Goal: Task Accomplishment & Management: Use online tool/utility

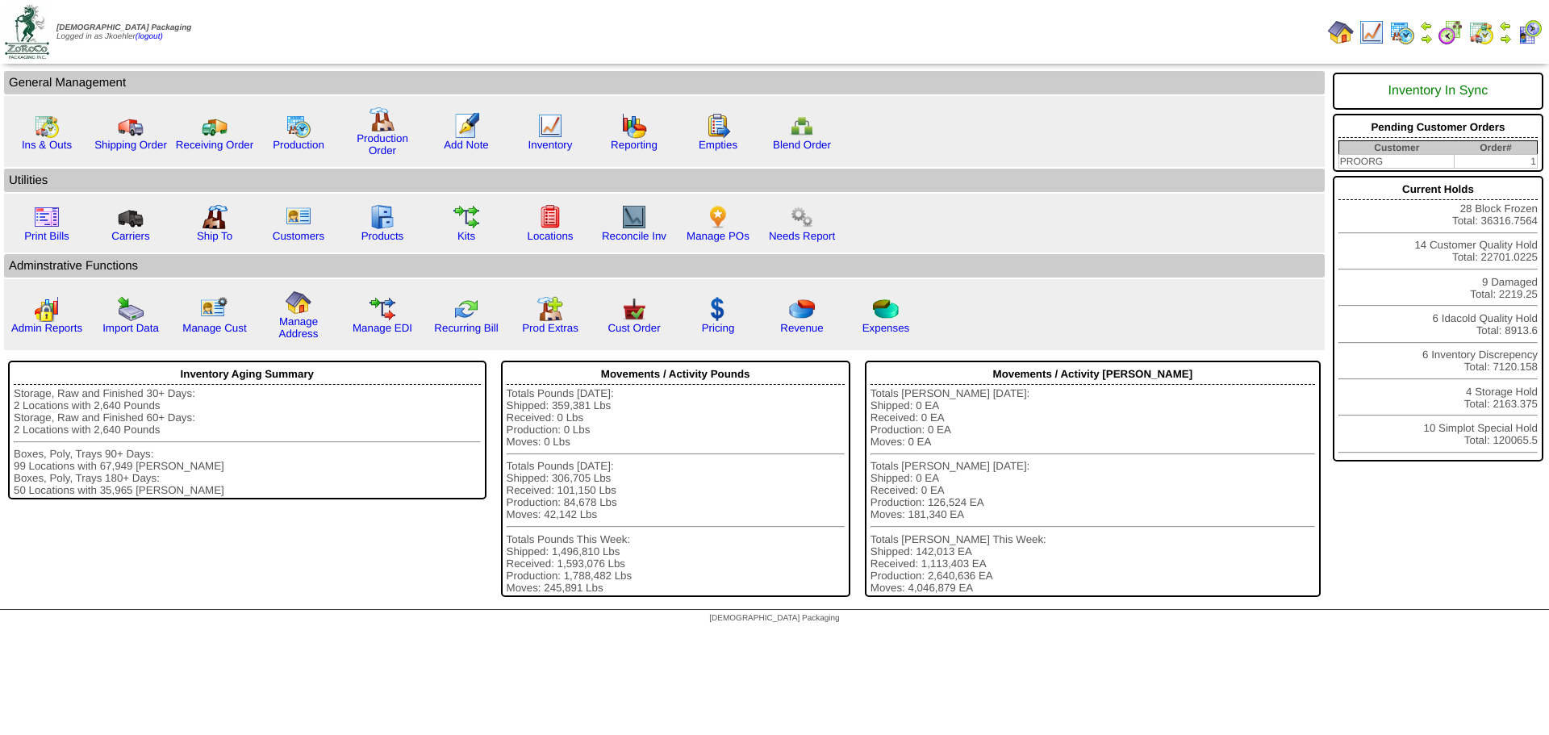
click at [1484, 30] on img at bounding box center [1482, 32] width 26 height 26
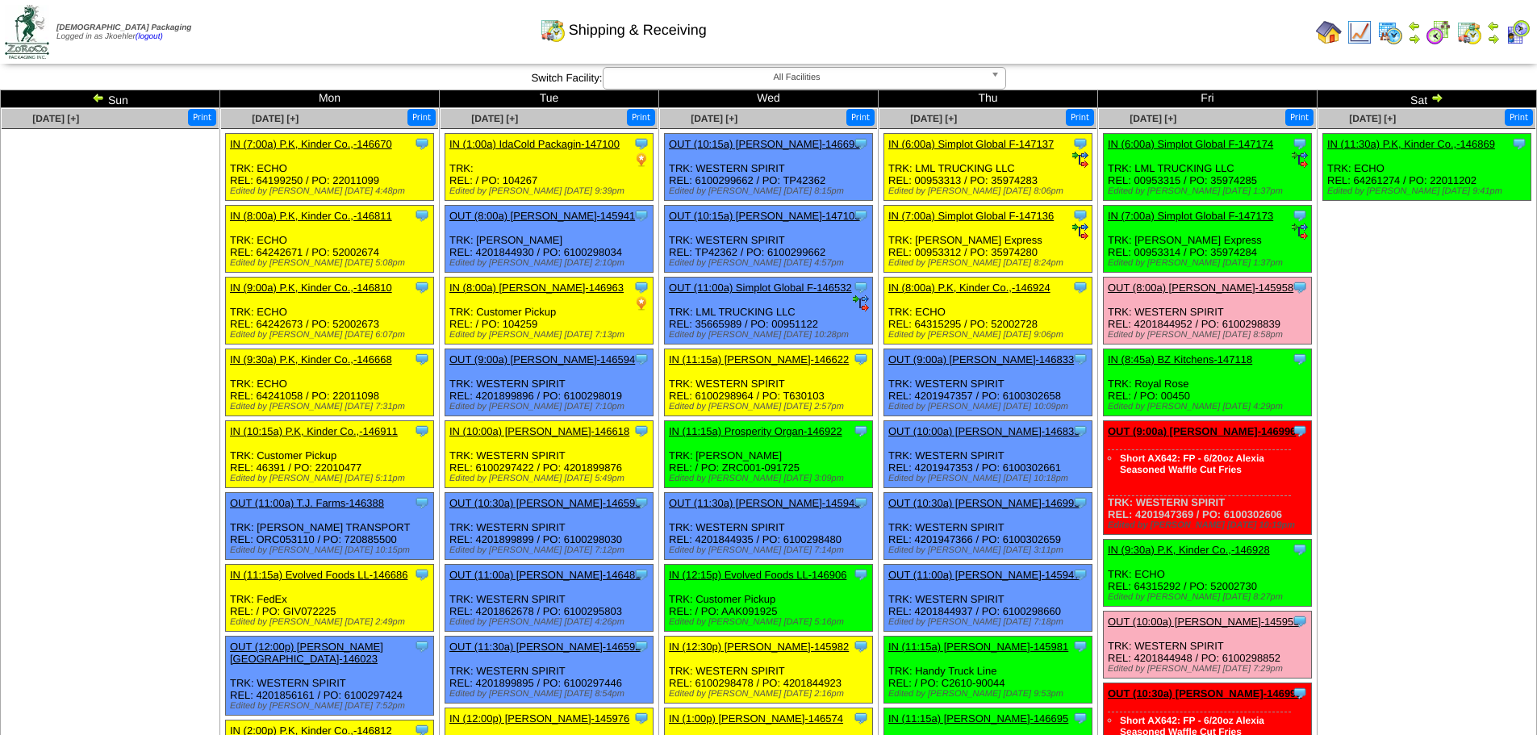
click at [99, 98] on img at bounding box center [98, 97] width 13 height 13
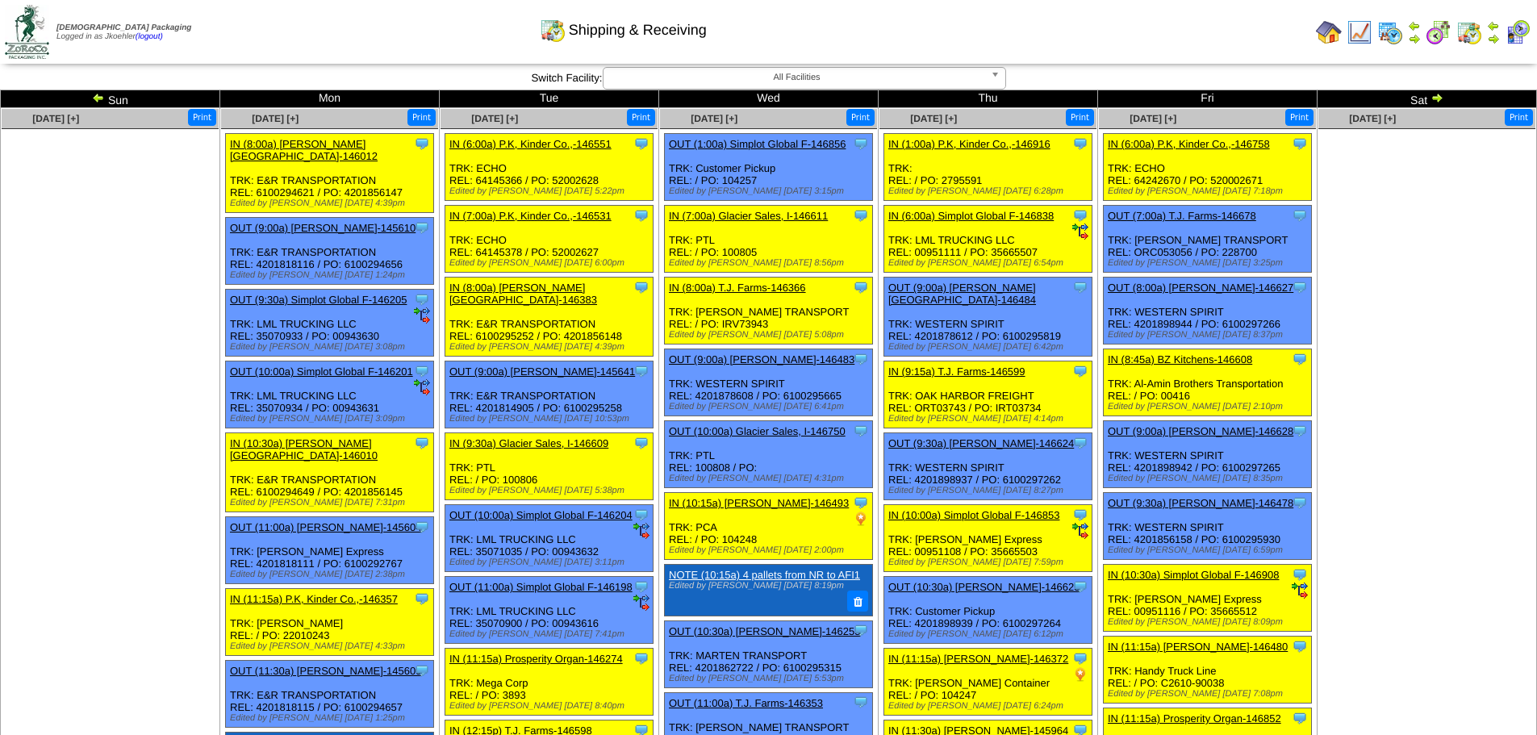
click at [323, 366] on link "OUT (10:00a) Simplot Global F-146201" at bounding box center [321, 372] width 183 height 12
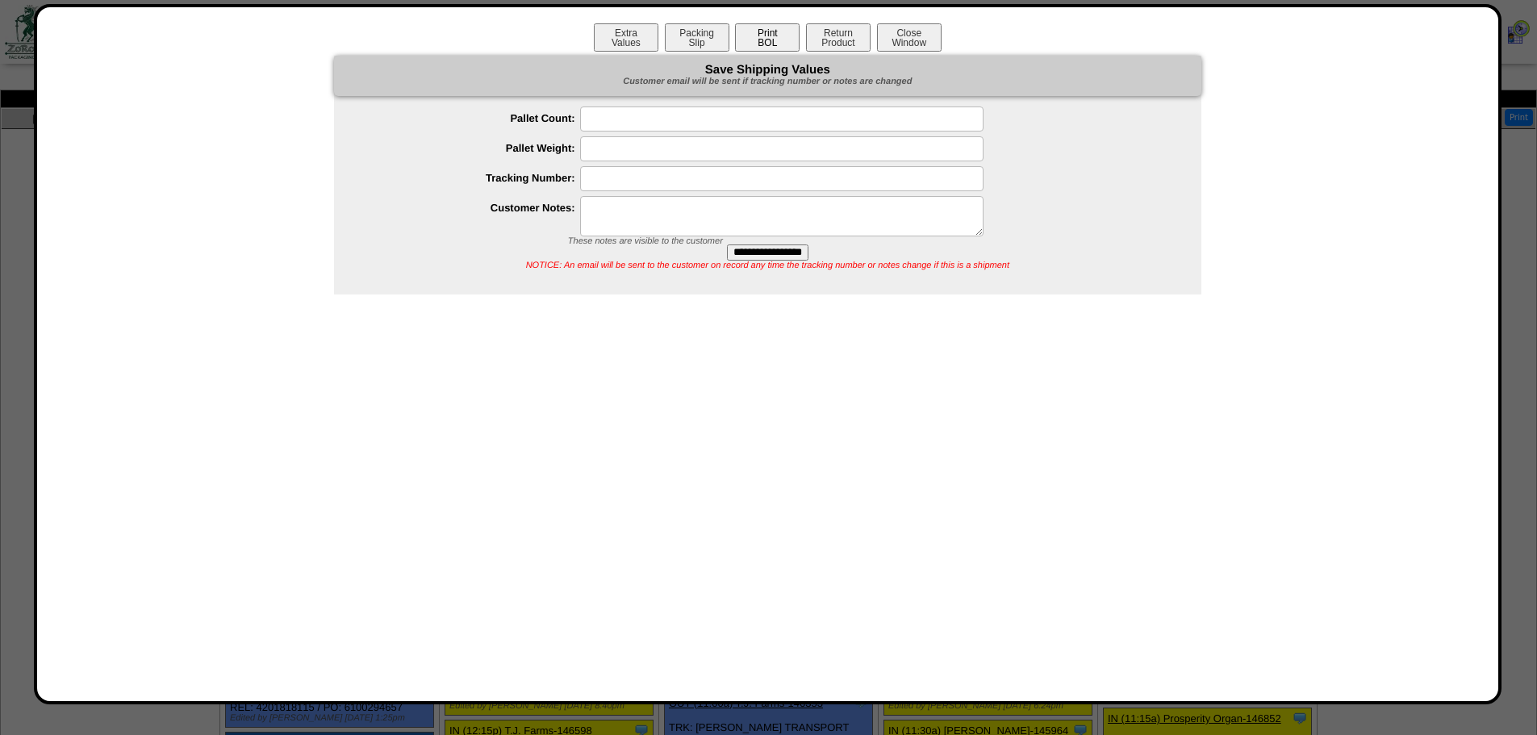
click at [767, 42] on button "Print BOL" at bounding box center [767, 37] width 65 height 28
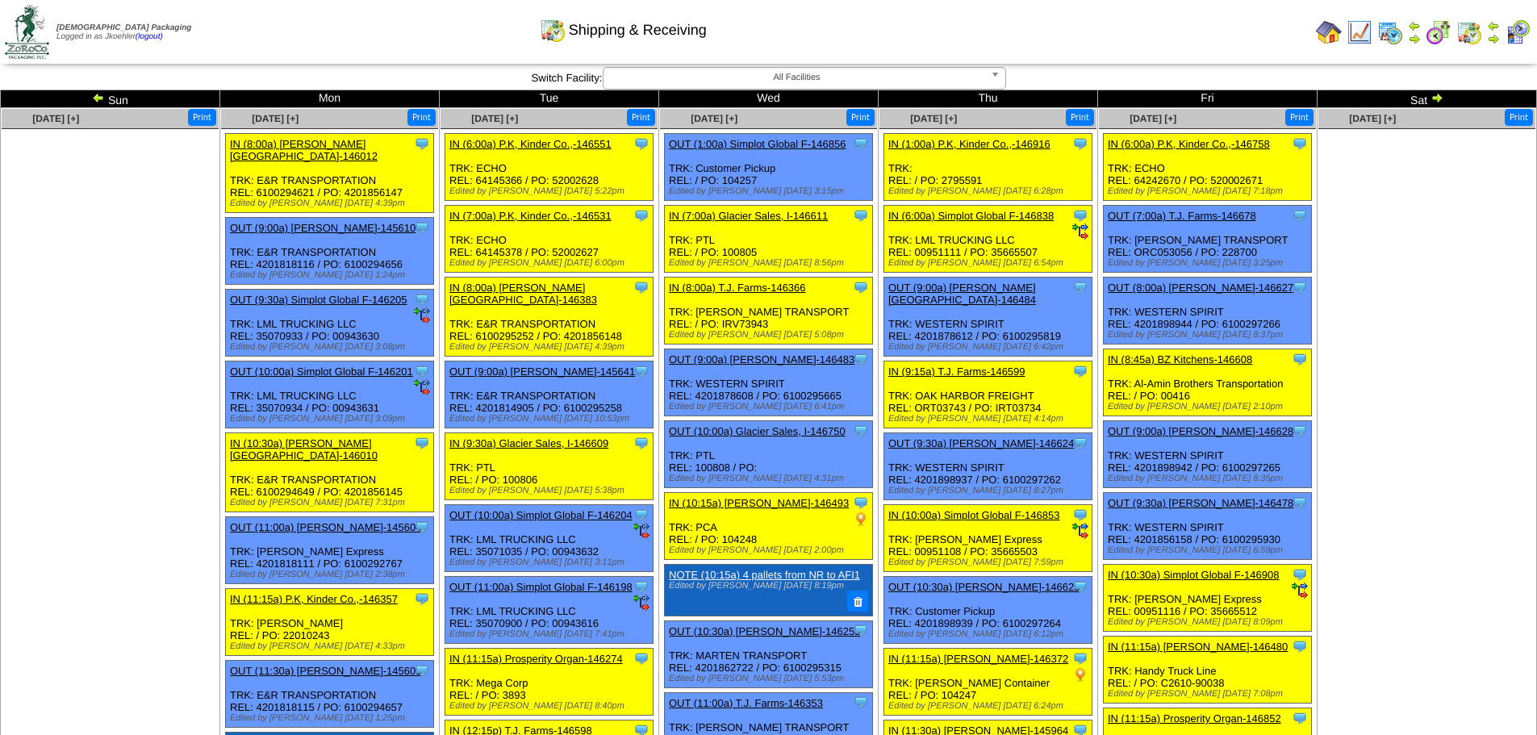
click at [1436, 101] on img at bounding box center [1437, 97] width 13 height 13
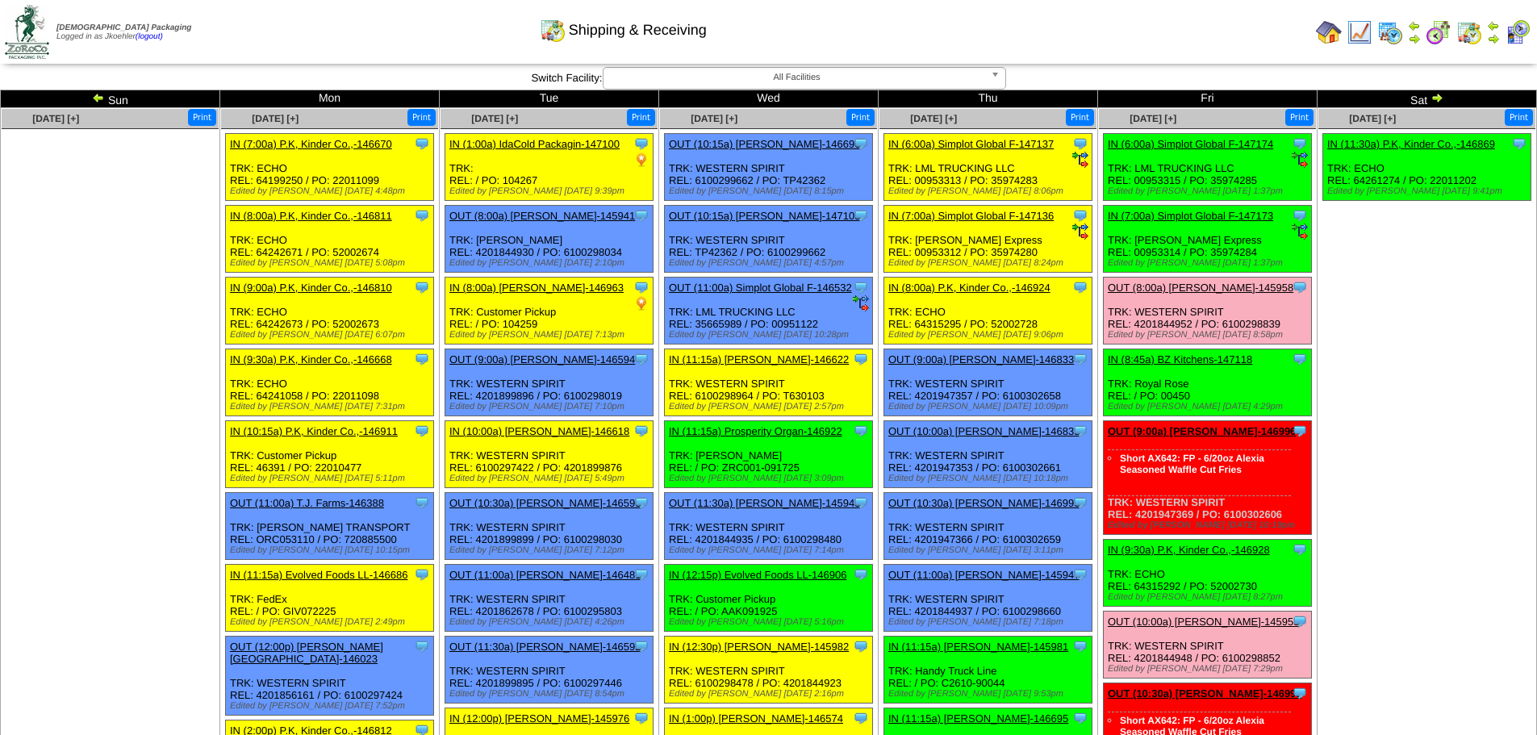
click at [1195, 215] on link "IN (7:00a) Simplot Global F-147173" at bounding box center [1190, 216] width 165 height 12
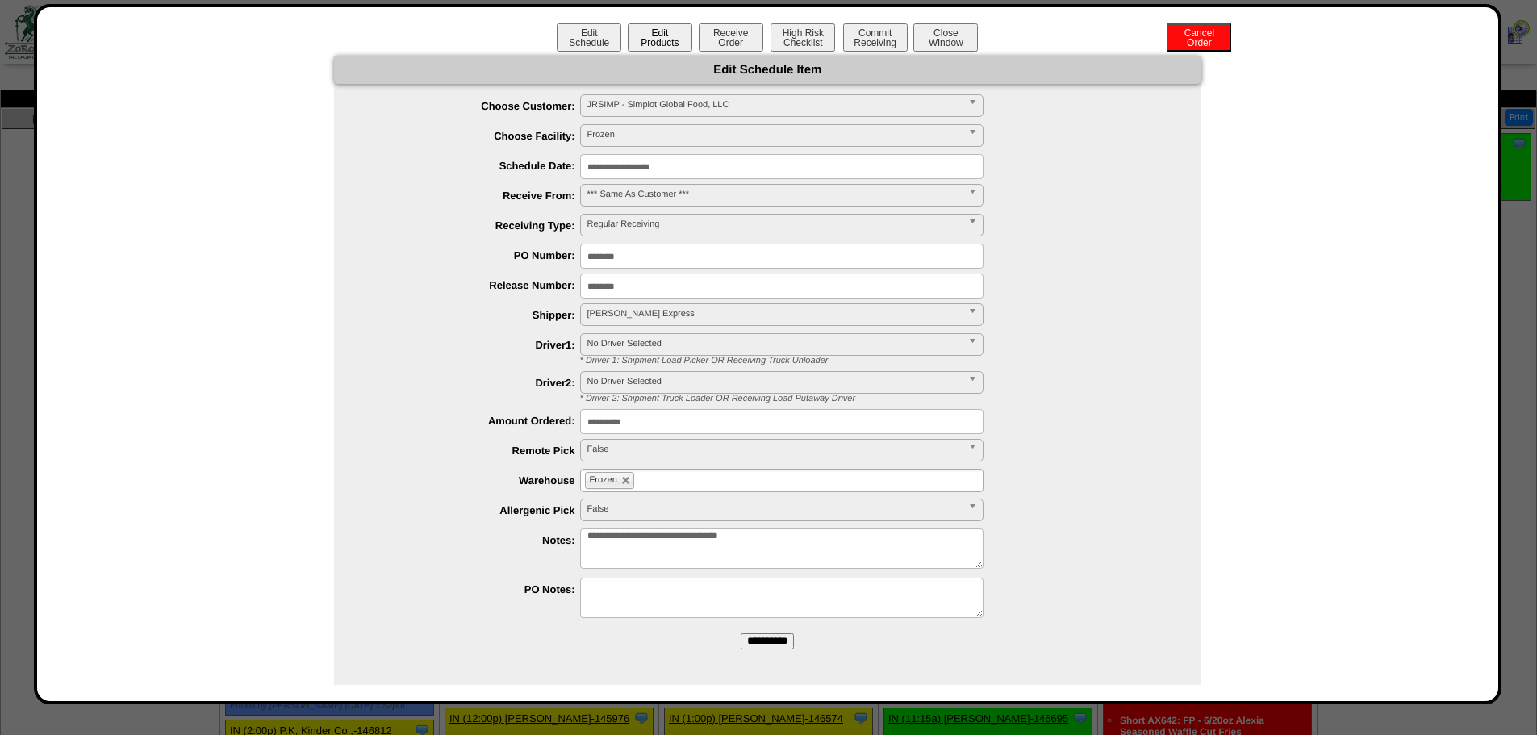
click at [654, 36] on button "Edit Products" at bounding box center [660, 37] width 65 height 28
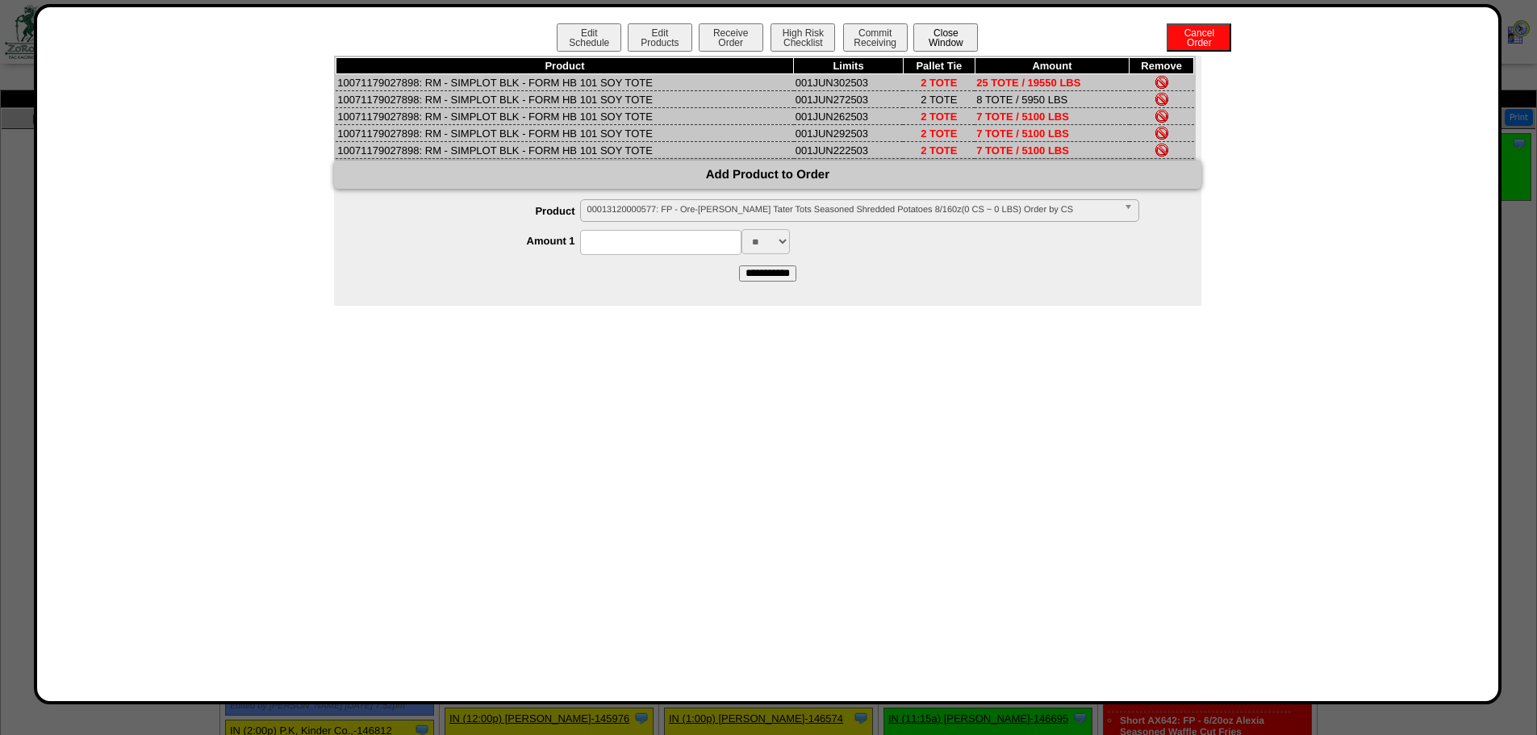
click at [963, 36] on button "Close Window" at bounding box center [945, 37] width 65 height 28
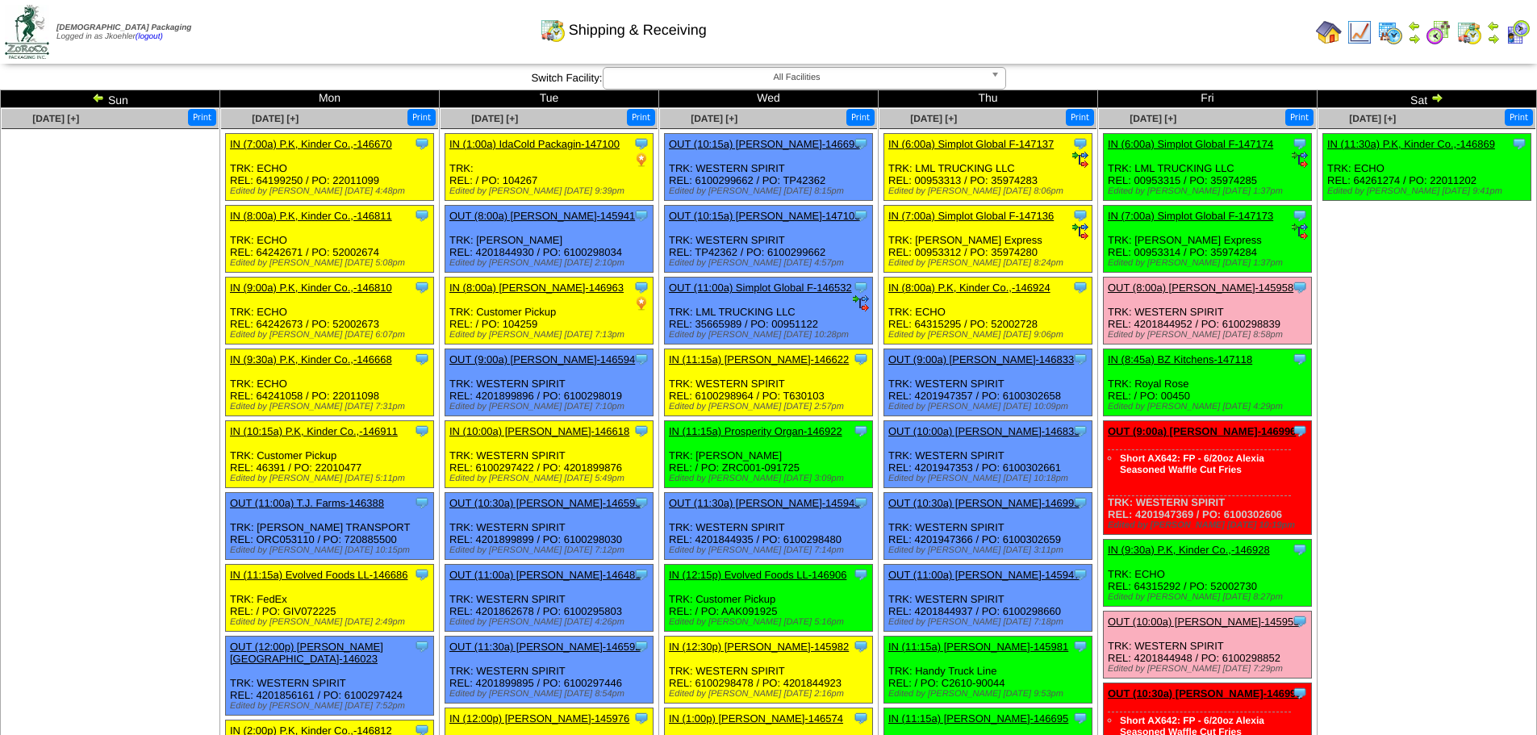
click at [1209, 141] on link "IN (6:00a) Simplot Global F-147174" at bounding box center [1190, 144] width 165 height 12
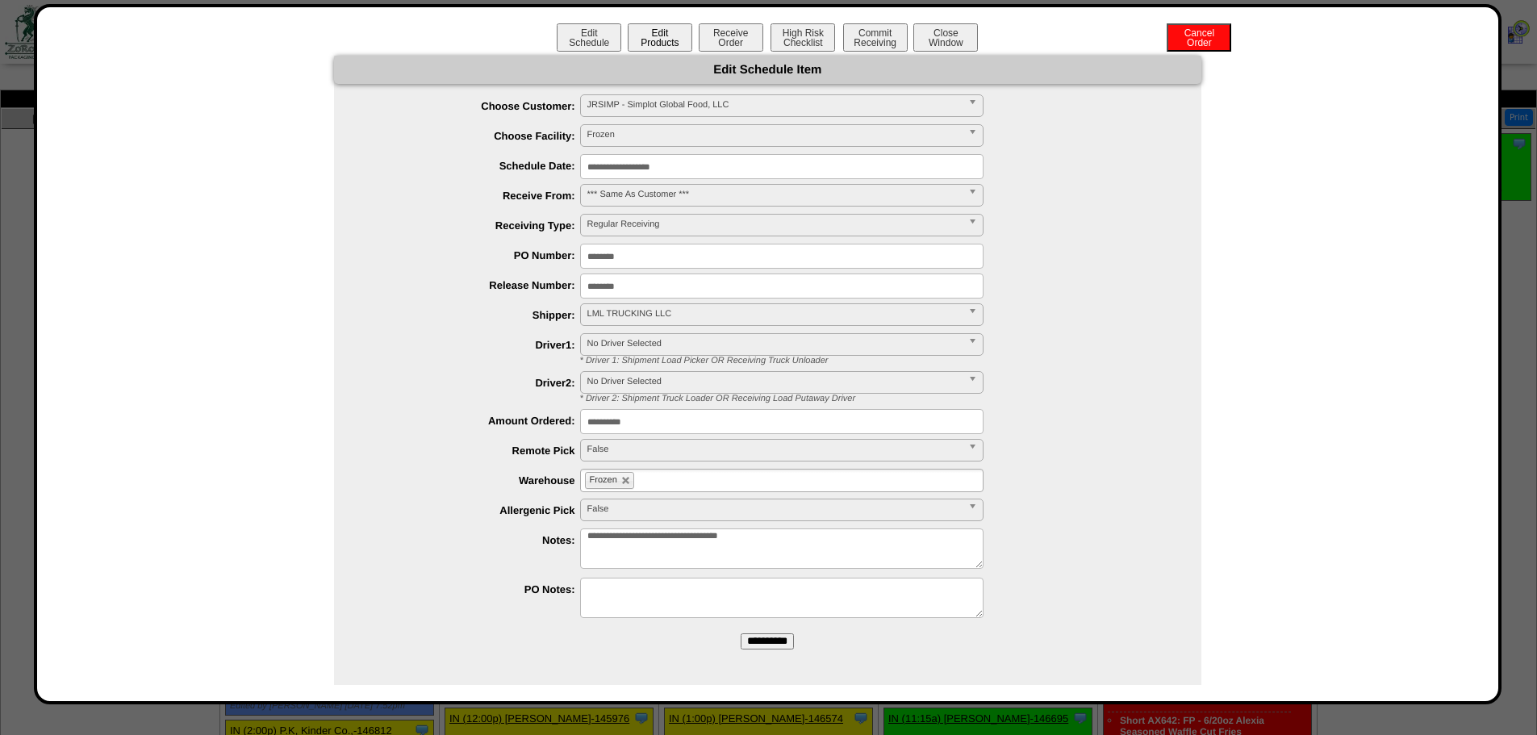
click at [643, 40] on button "Edit Products" at bounding box center [660, 37] width 65 height 28
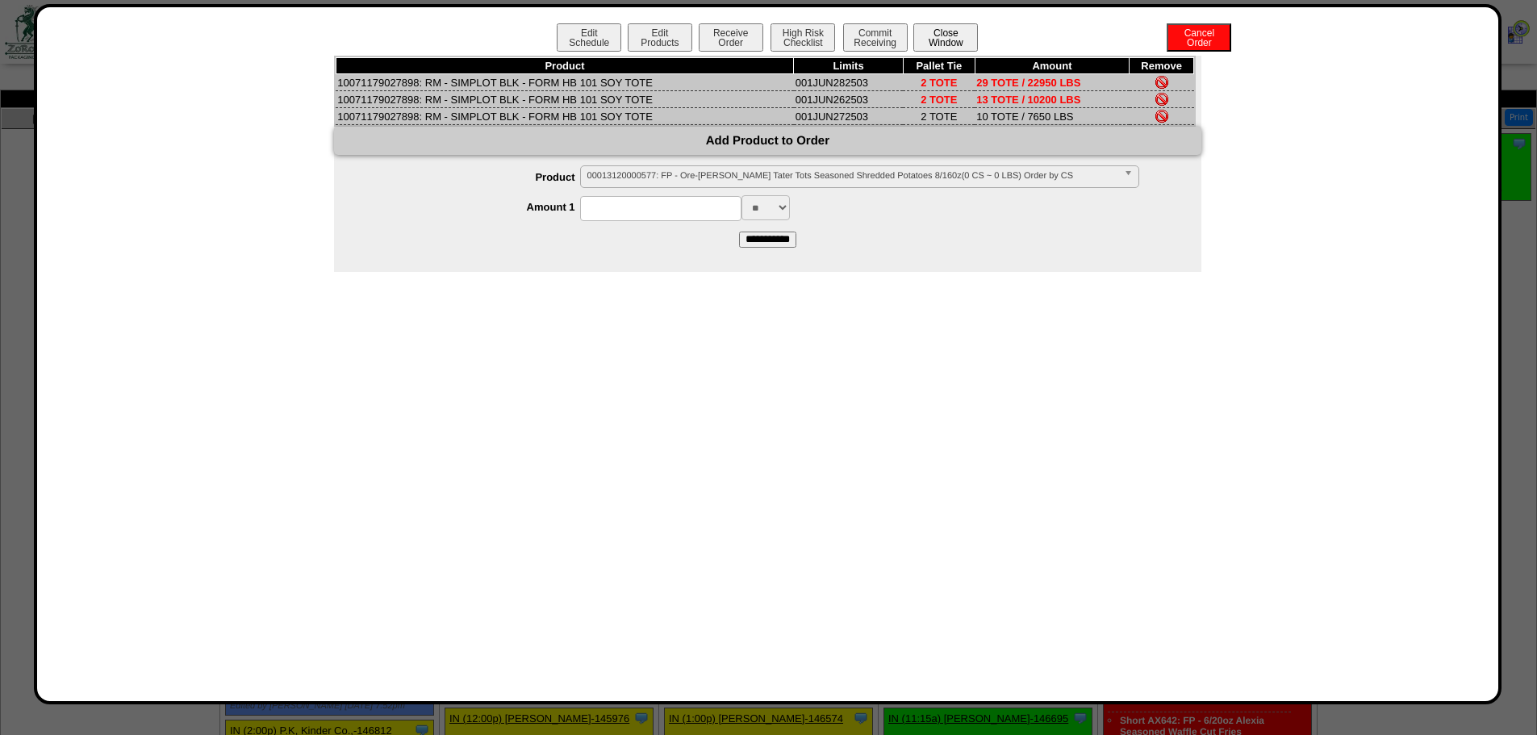
click at [970, 36] on button "Close Window" at bounding box center [945, 37] width 65 height 28
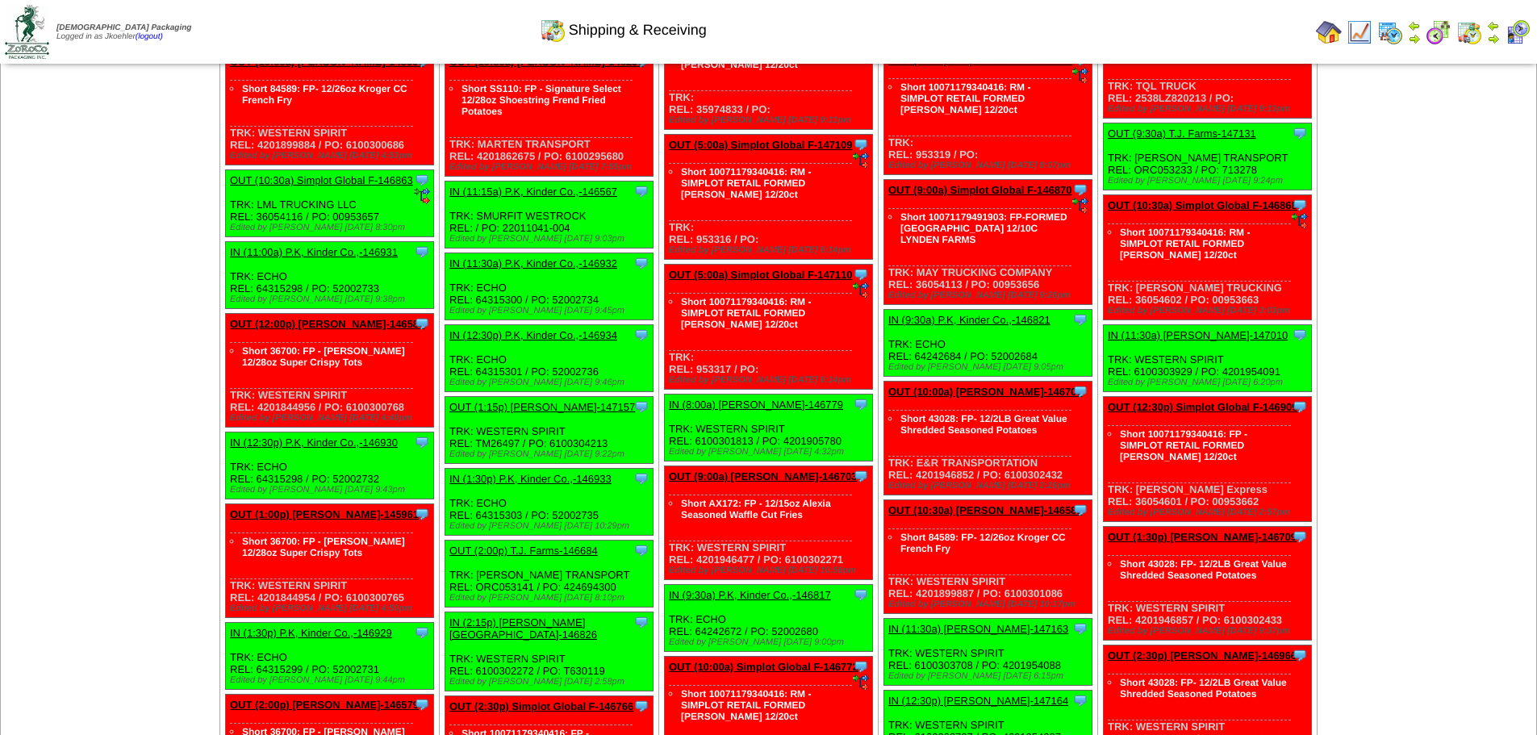
scroll to position [2663, 0]
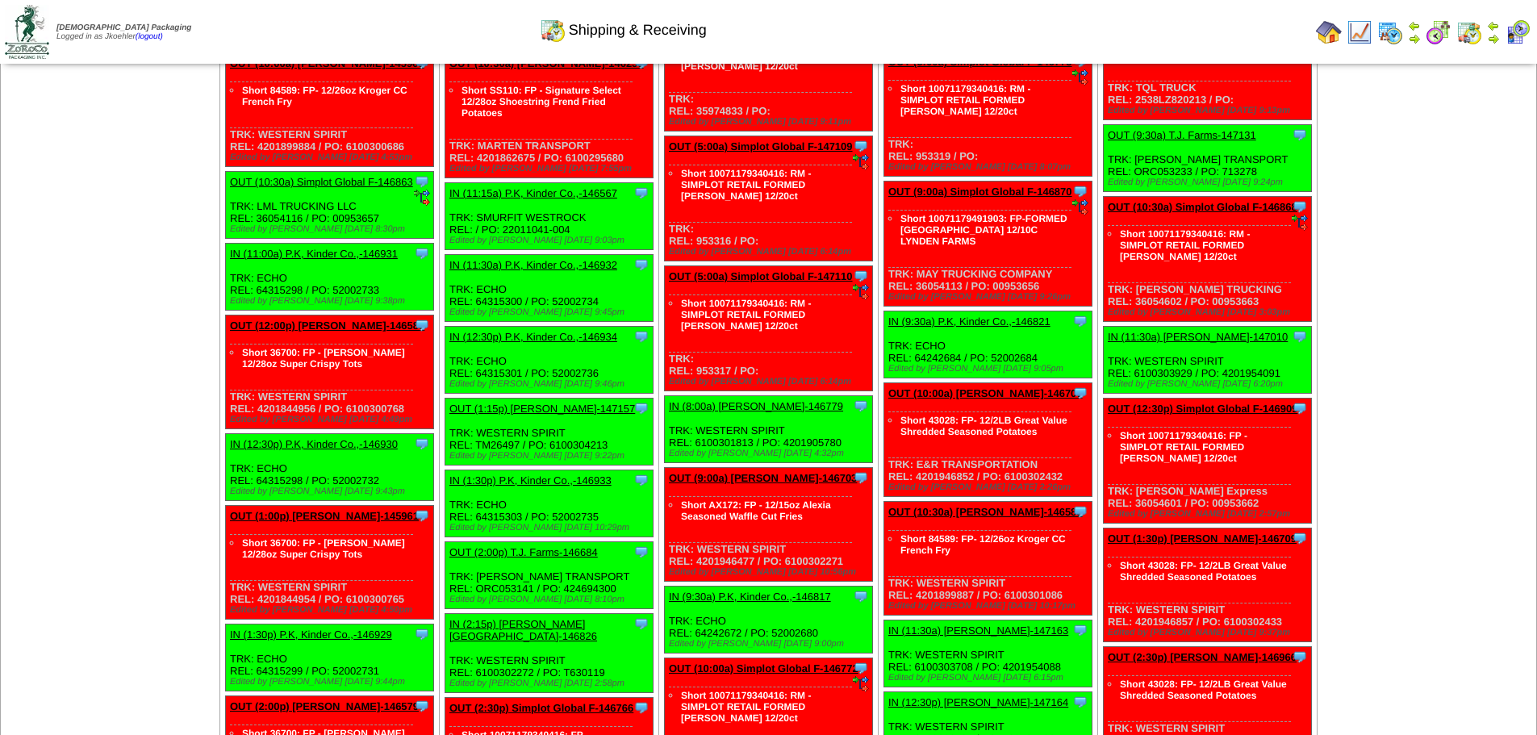
click at [352, 184] on link "OUT (10:30a) Simplot Global F-146863" at bounding box center [321, 182] width 183 height 12
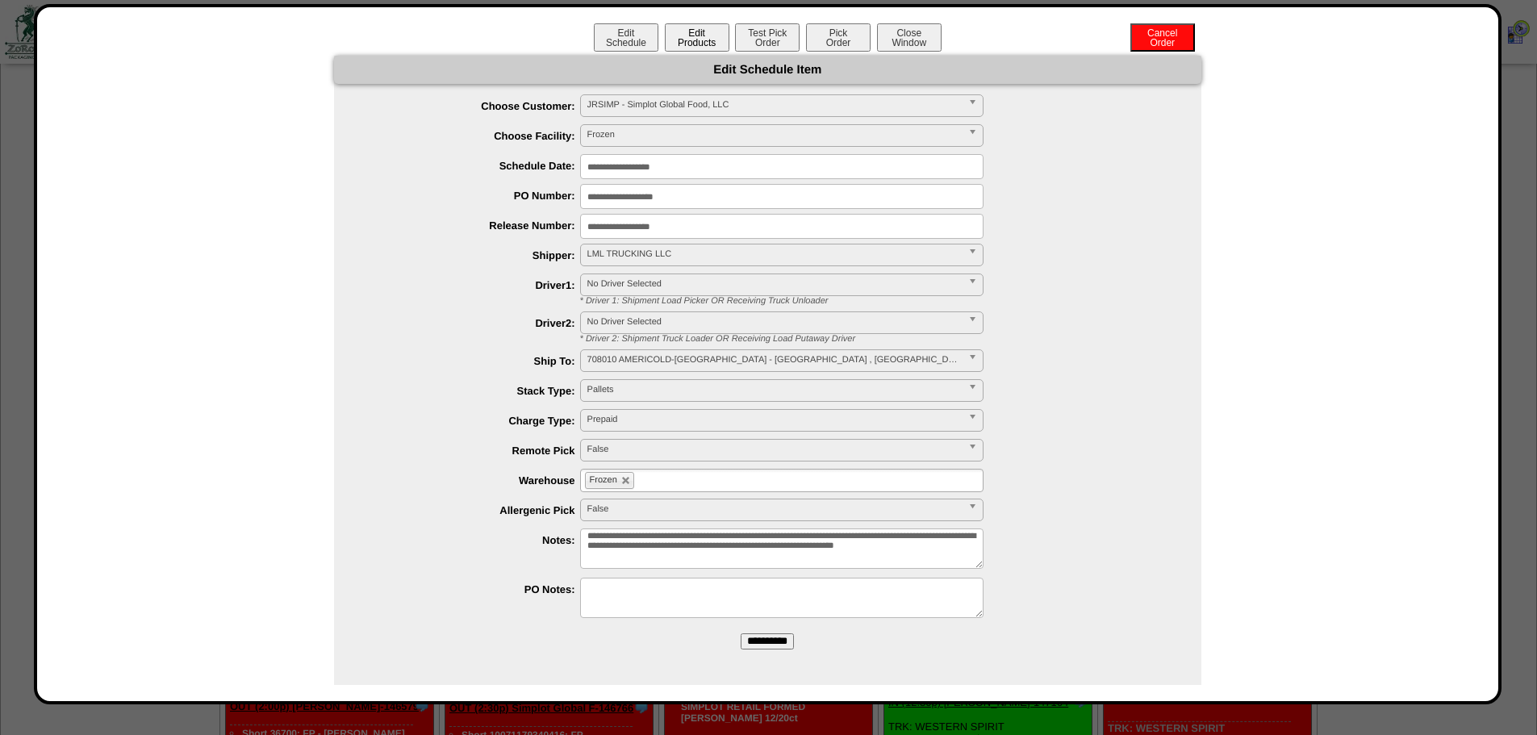
click at [679, 42] on button "Edit Products" at bounding box center [697, 37] width 65 height 28
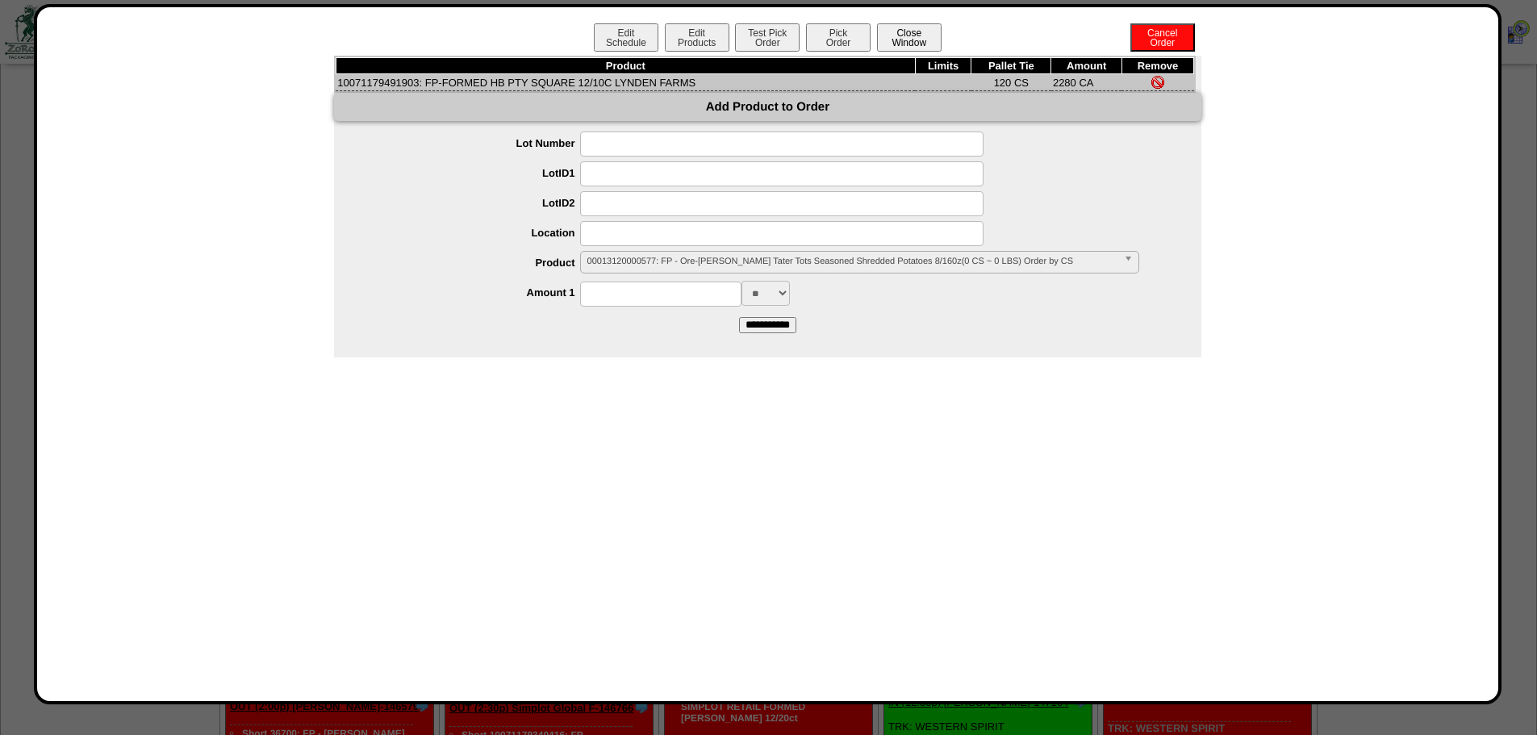
click at [897, 35] on button "Close Window" at bounding box center [909, 37] width 65 height 28
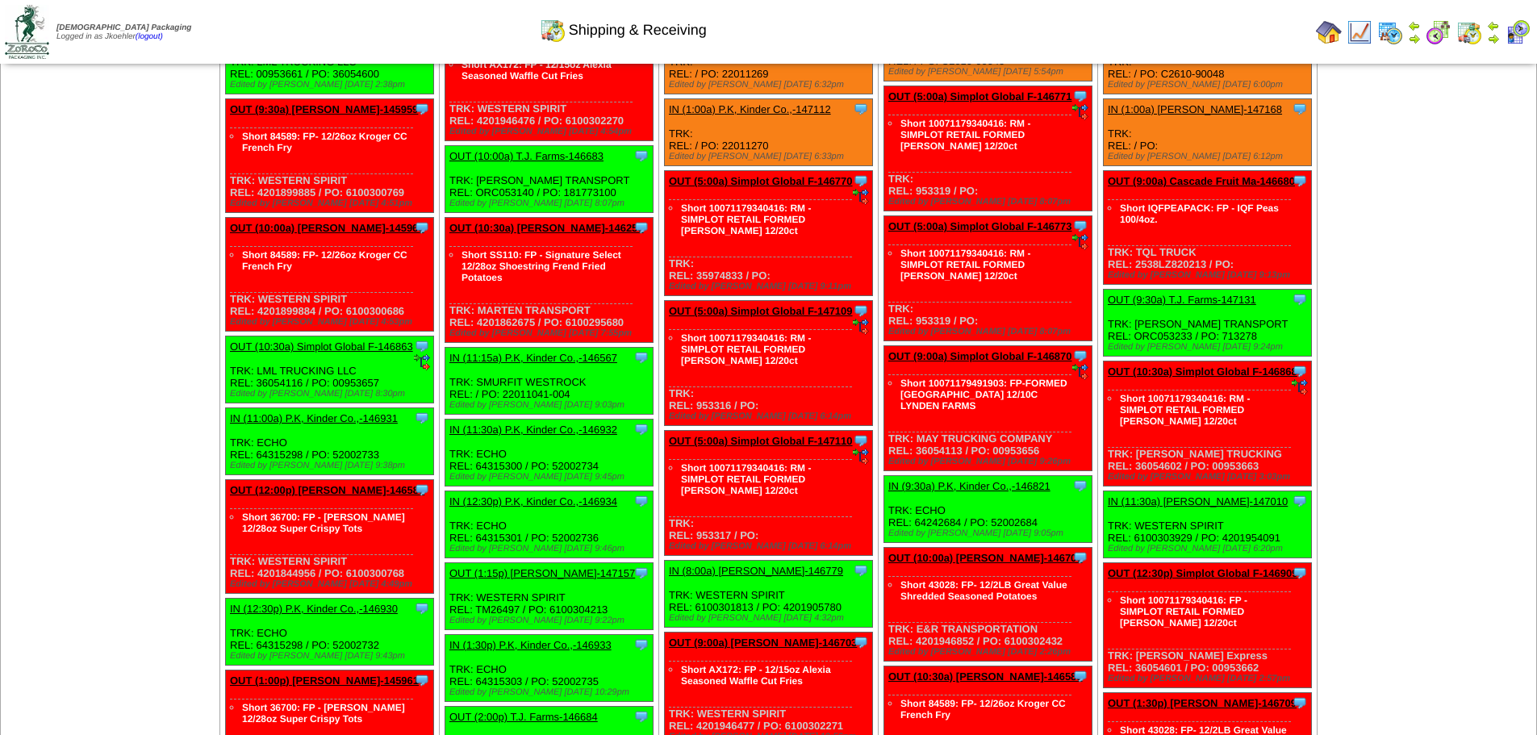
scroll to position [2582, 0]
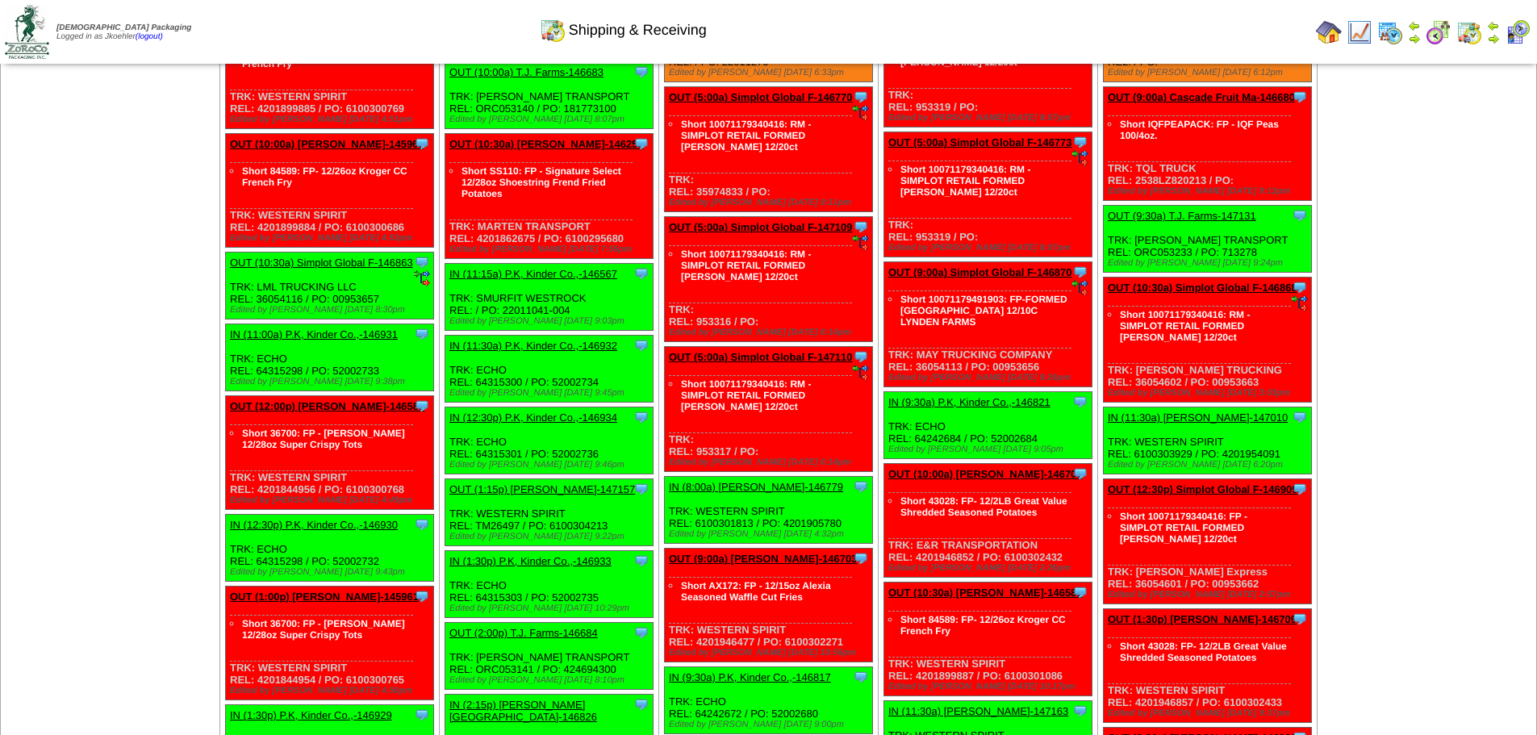
click at [339, 264] on link "OUT (10:30a) Simplot Global F-146863" at bounding box center [321, 263] width 183 height 12
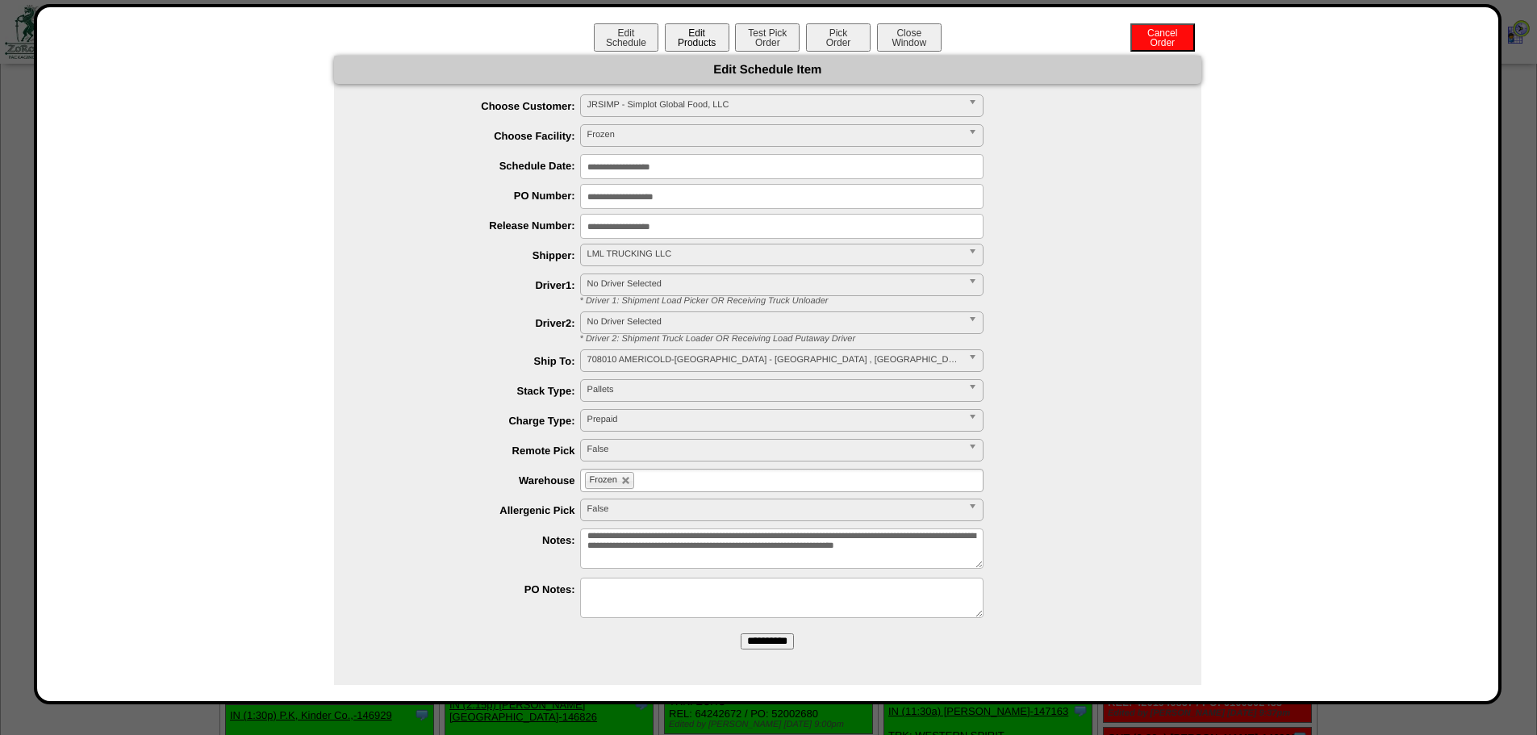
click at [680, 44] on button "Edit Products" at bounding box center [697, 37] width 65 height 28
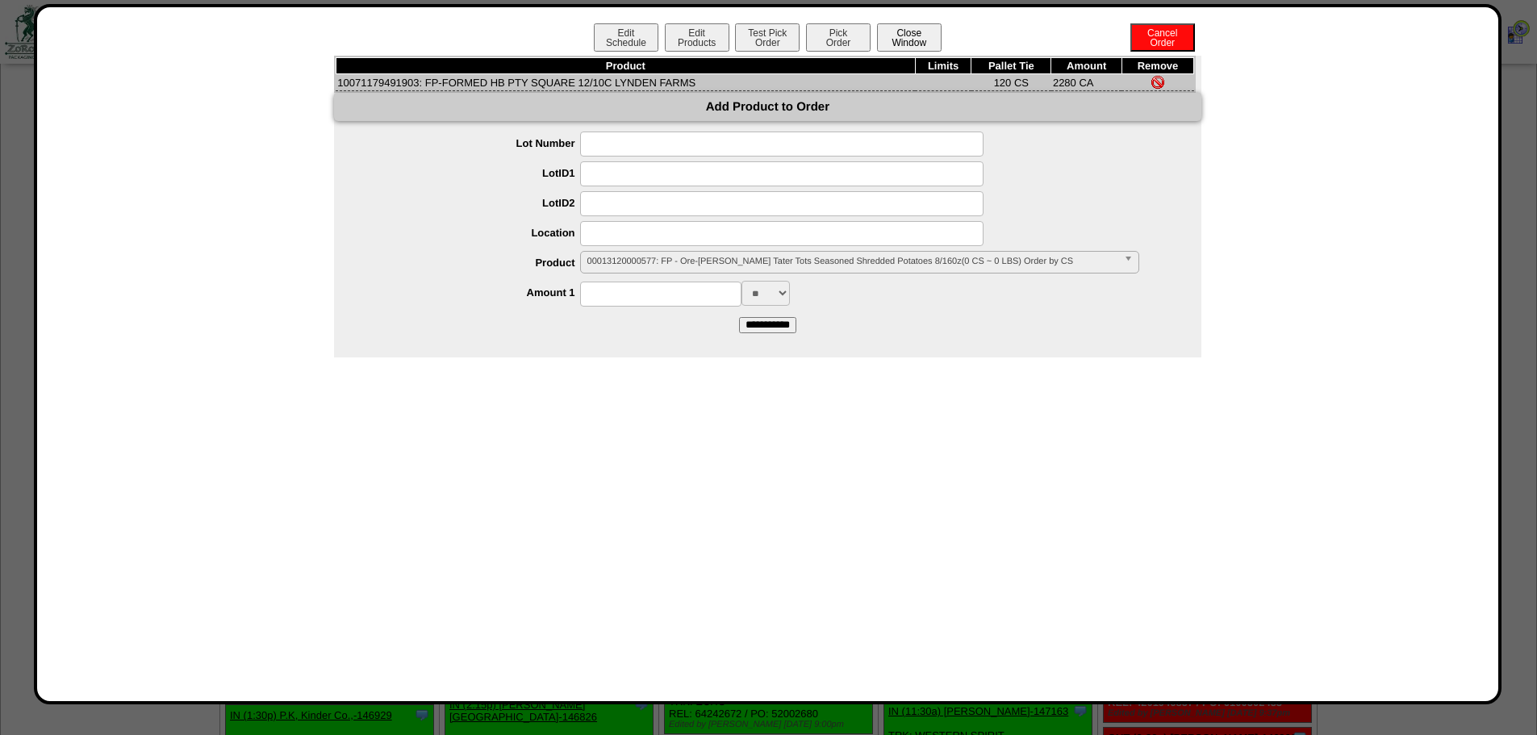
click at [927, 35] on button "Close Window" at bounding box center [909, 37] width 65 height 28
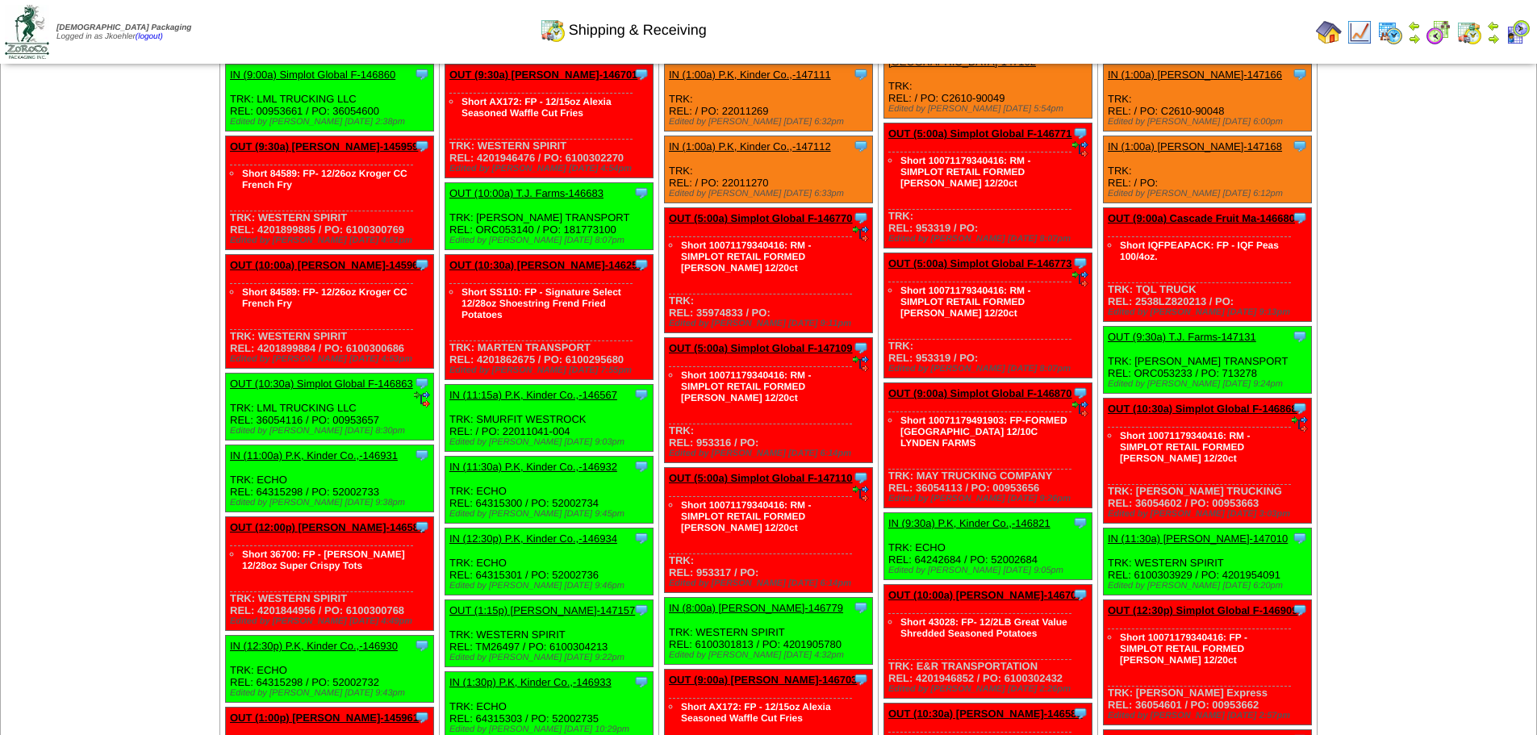
scroll to position [2501, 0]
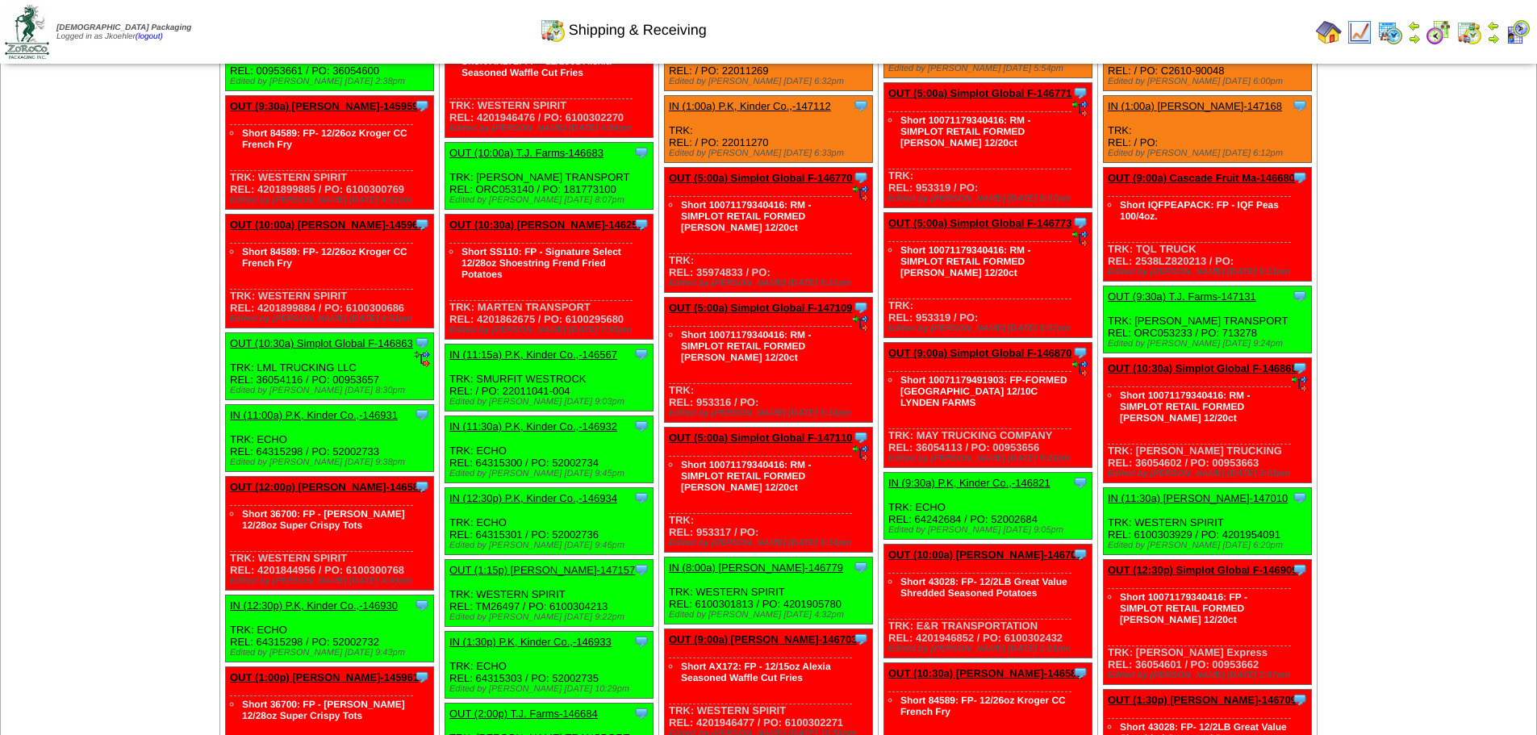
click at [1355, 37] on img at bounding box center [1360, 32] width 26 height 26
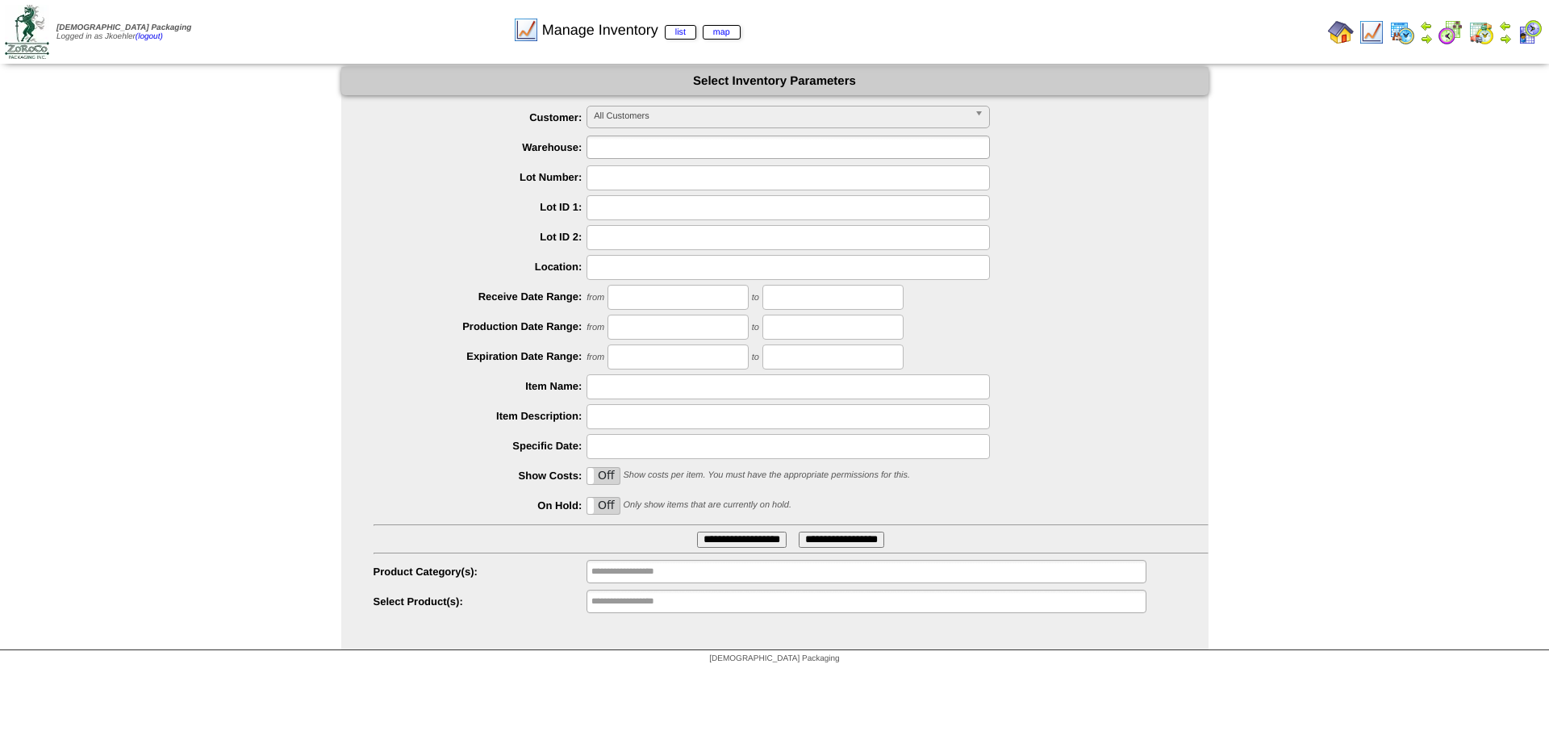
click at [637, 150] on input "text" at bounding box center [642, 147] width 103 height 20
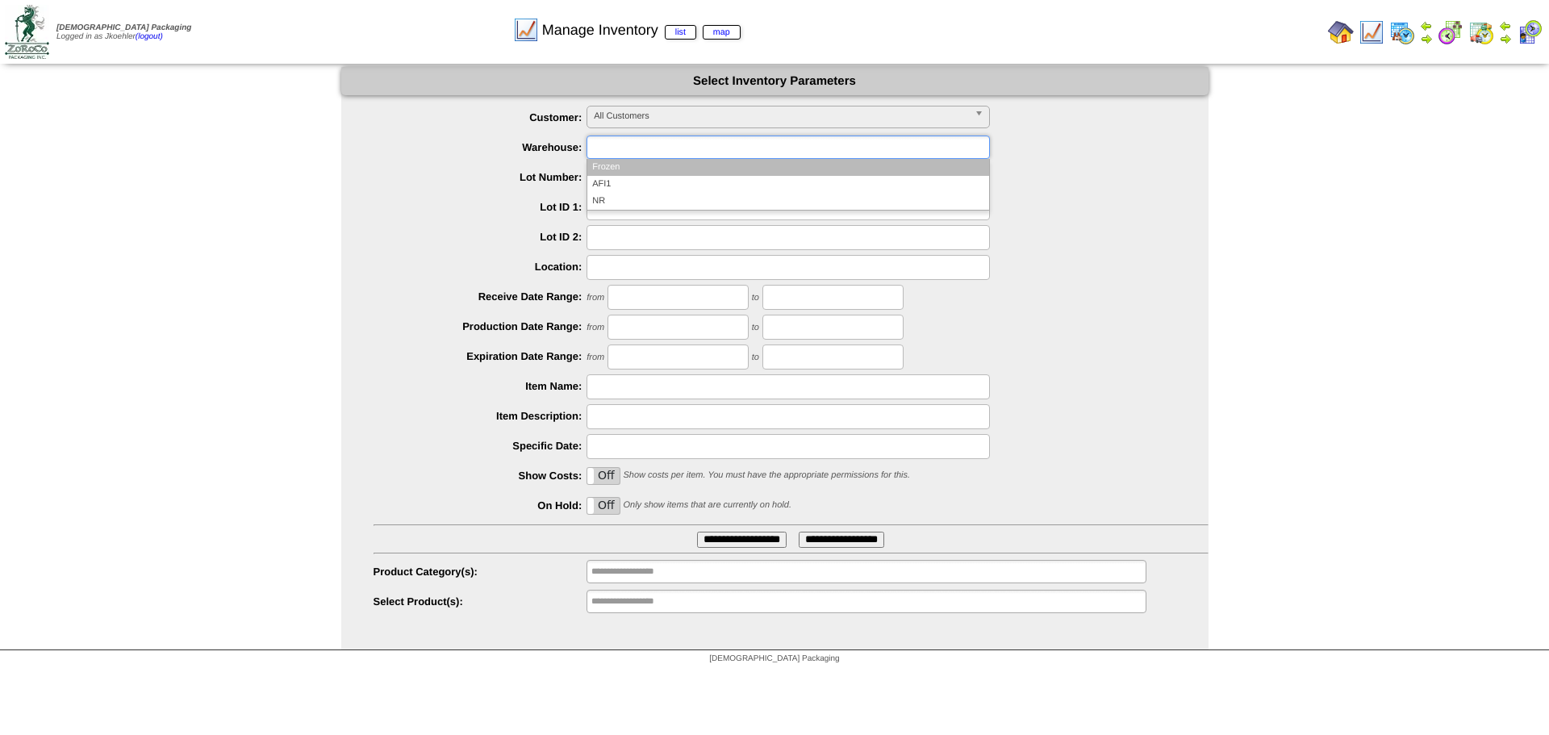
click at [627, 171] on li "Frozen" at bounding box center [788, 167] width 402 height 17
click at [1172, 276] on div at bounding box center [791, 267] width 835 height 25
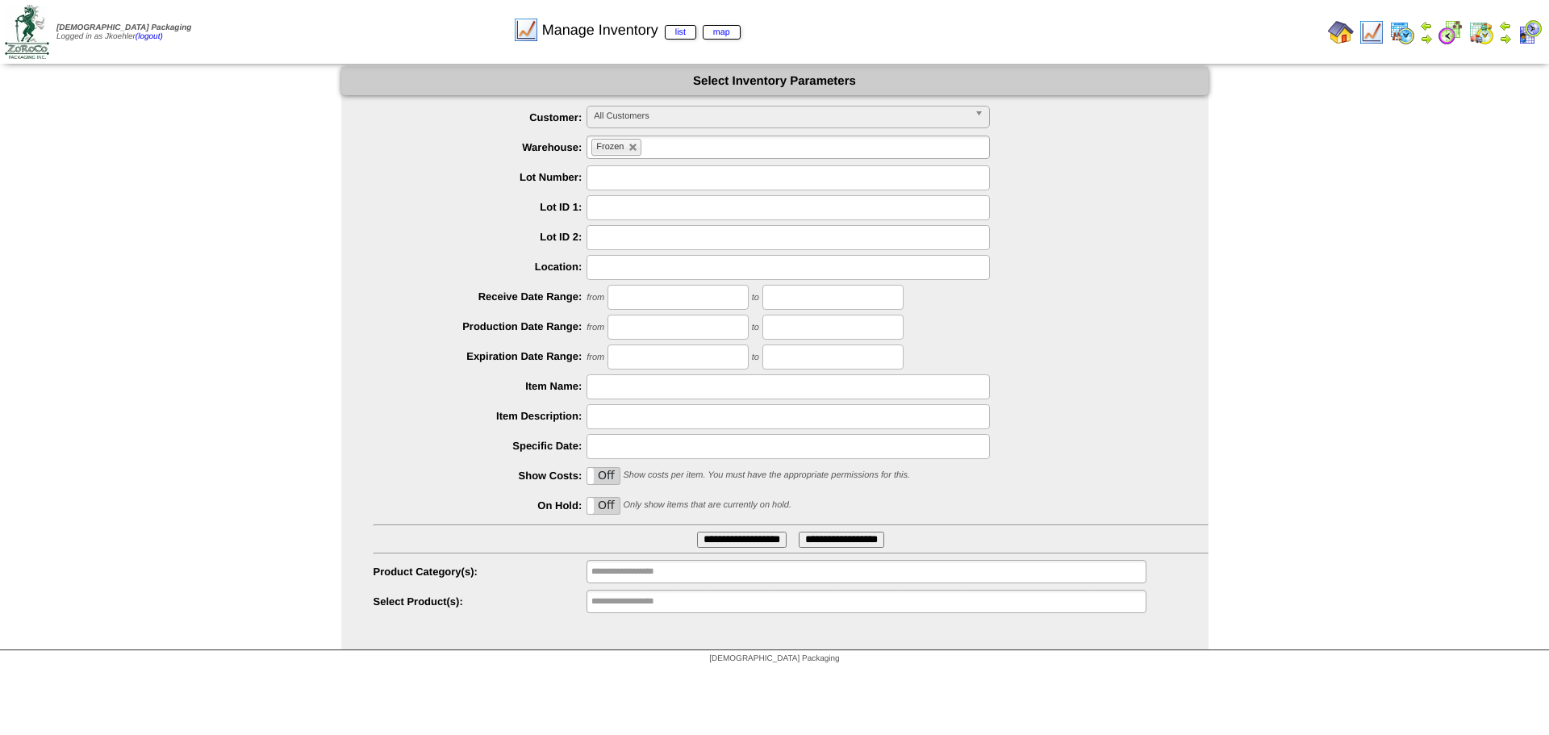
click at [863, 541] on input "**********" at bounding box center [842, 540] width 86 height 16
